Goal: Check status: Check status

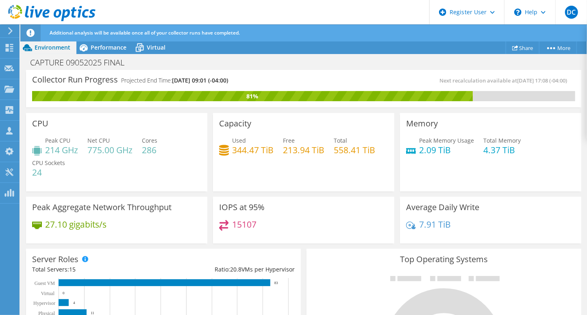
scroll to position [130, 0]
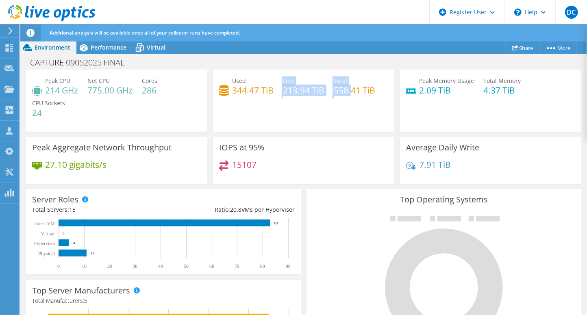
drag, startPoint x: 275, startPoint y: 97, endPoint x: 350, endPoint y: 94, distance: 75.6
click at [350, 94] on div "Used 344.47 TiB Free 213.94 TiB Total 558.41 TiB" at bounding box center [303, 89] width 169 height 26
drag, startPoint x: 350, startPoint y: 94, endPoint x: 325, endPoint y: 97, distance: 25.7
click at [351, 141] on div "IOPS at 95% 15107" at bounding box center [303, 160] width 181 height 47
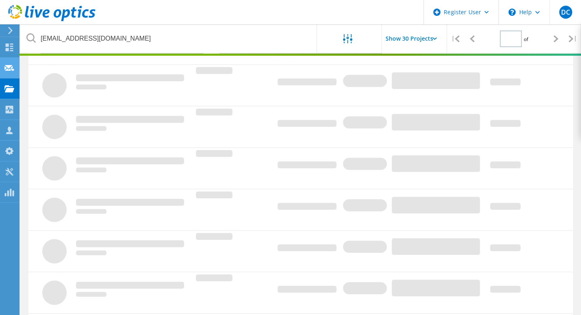
type input "1"
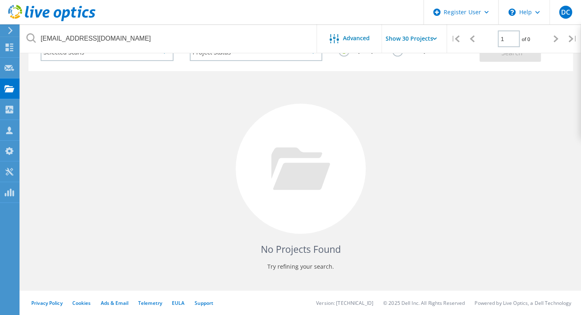
scroll to position [59, 0]
click at [7, 44] on use at bounding box center [10, 47] width 8 height 8
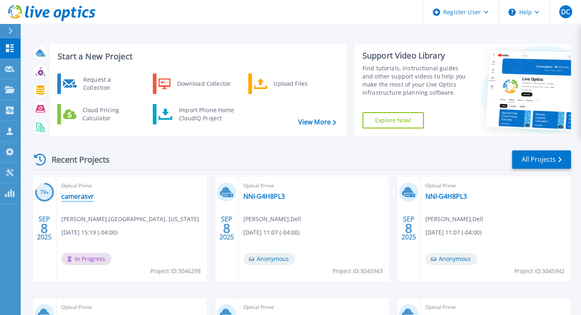
click at [75, 195] on link "camerasvr" at bounding box center [77, 196] width 32 height 8
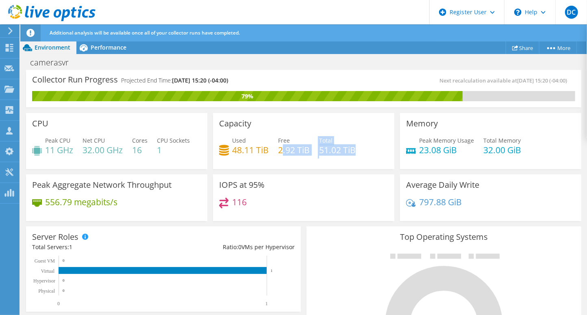
drag, startPoint x: 281, startPoint y: 151, endPoint x: 355, endPoint y: 153, distance: 74.0
click at [355, 153] on div "Used 48.11 TiB Free 2.92 TiB Total 51.02 TiB" at bounding box center [303, 149] width 169 height 26
drag, startPoint x: 355, startPoint y: 153, endPoint x: 349, endPoint y: 165, distance: 13.6
click at [349, 165] on div "Capacity Used 48.11 TiB Free 2.92 TiB Total 51.02 TiB" at bounding box center [303, 141] width 181 height 56
drag, startPoint x: 325, startPoint y: 143, endPoint x: 241, endPoint y: 156, distance: 84.7
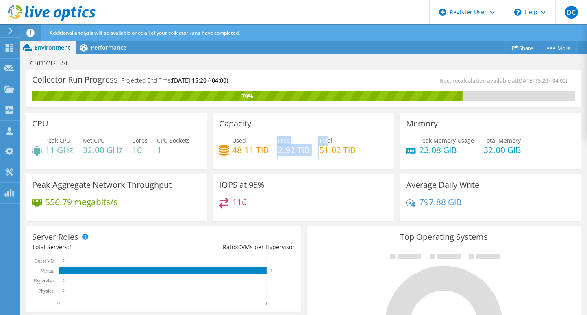
click at [241, 156] on div "Used 48.11 TiB Free 2.92 TiB Total 51.02 TiB" at bounding box center [303, 149] width 169 height 26
click at [273, 175] on div "IOPS at 95% 116" at bounding box center [303, 197] width 181 height 47
